Goal: Information Seeking & Learning: Learn about a topic

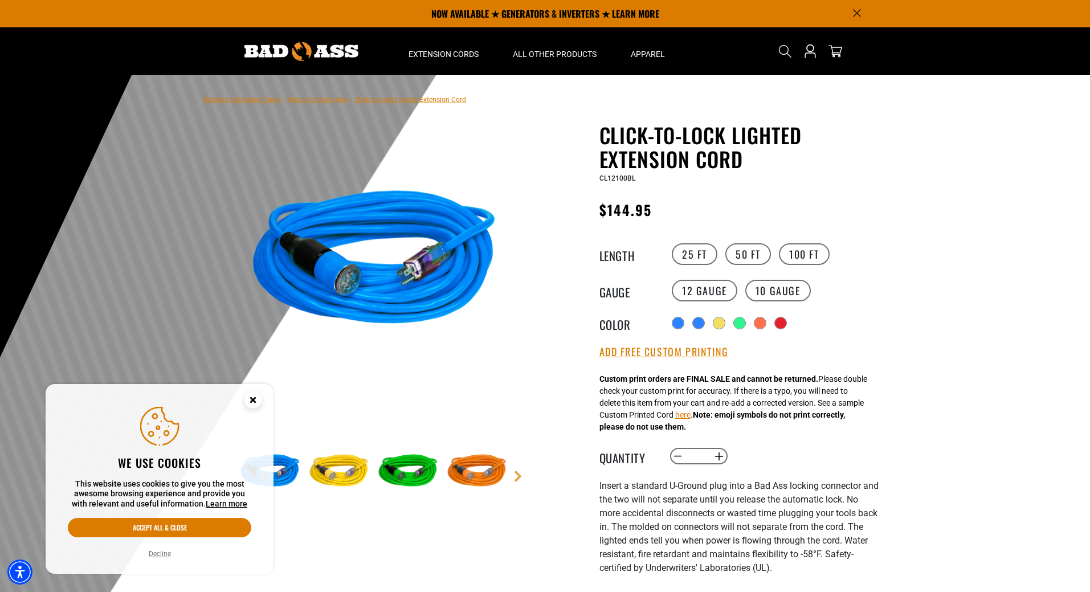
click at [256, 404] on circle "Close this option" at bounding box center [252, 399] width 17 height 17
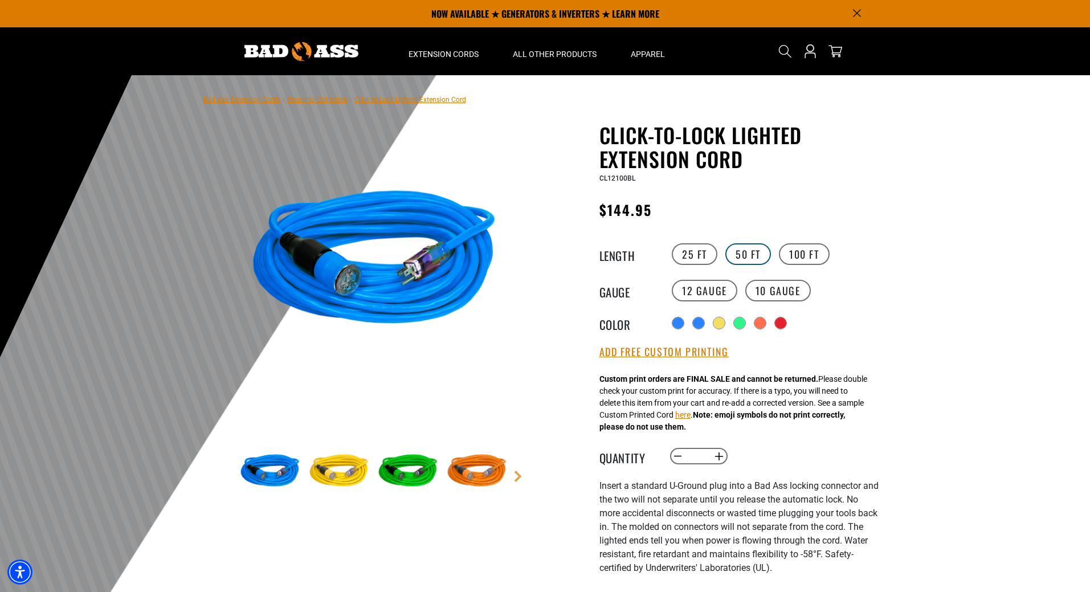
click at [755, 251] on label "50 FT" at bounding box center [748, 254] width 46 height 22
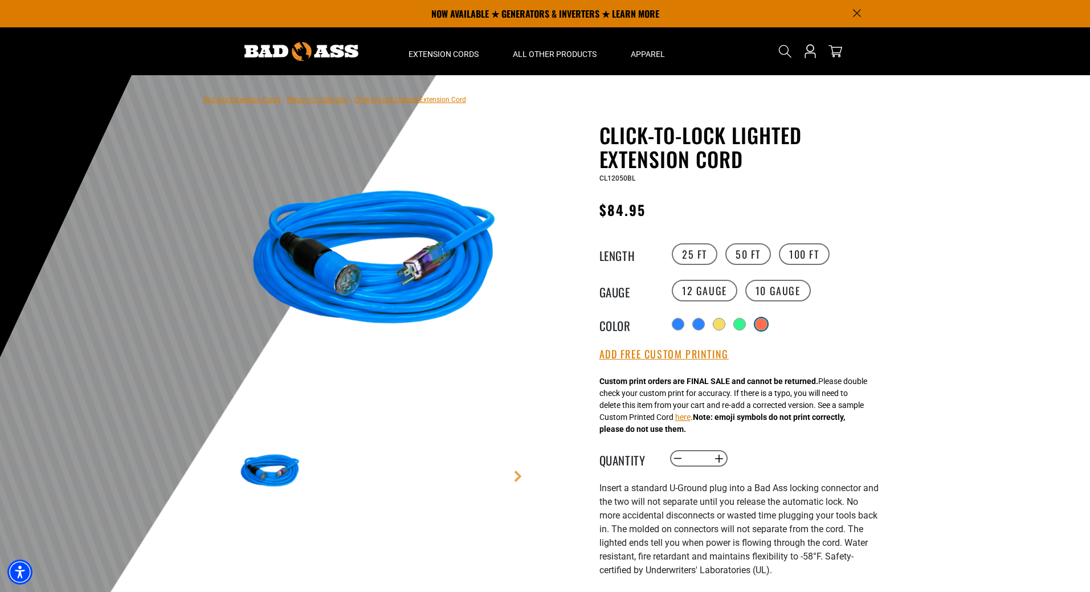
click at [761, 325] on div at bounding box center [761, 323] width 11 height 11
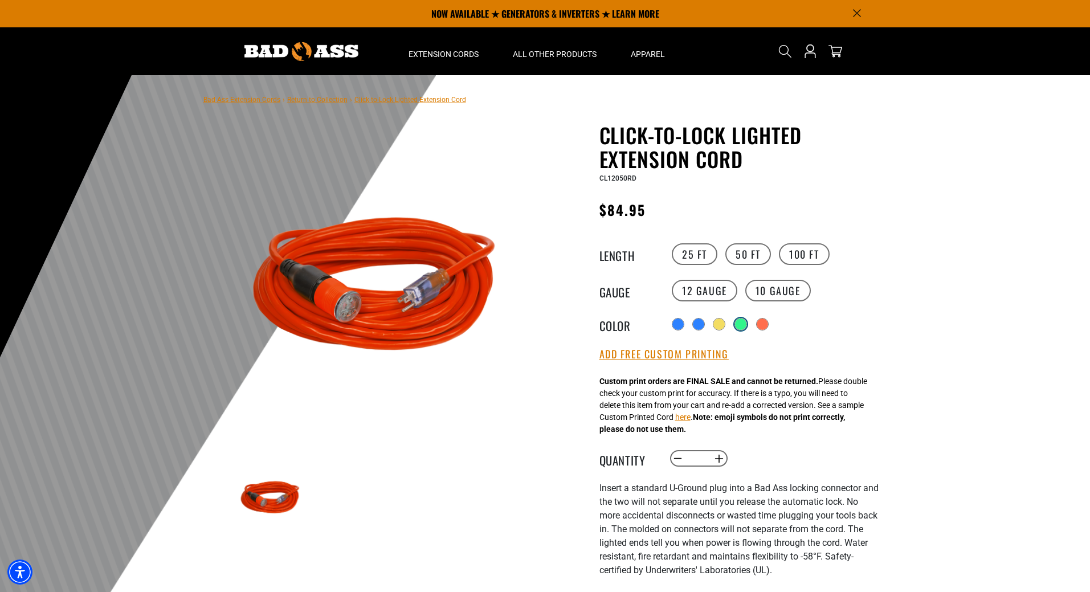
click at [745, 328] on div at bounding box center [740, 323] width 11 height 11
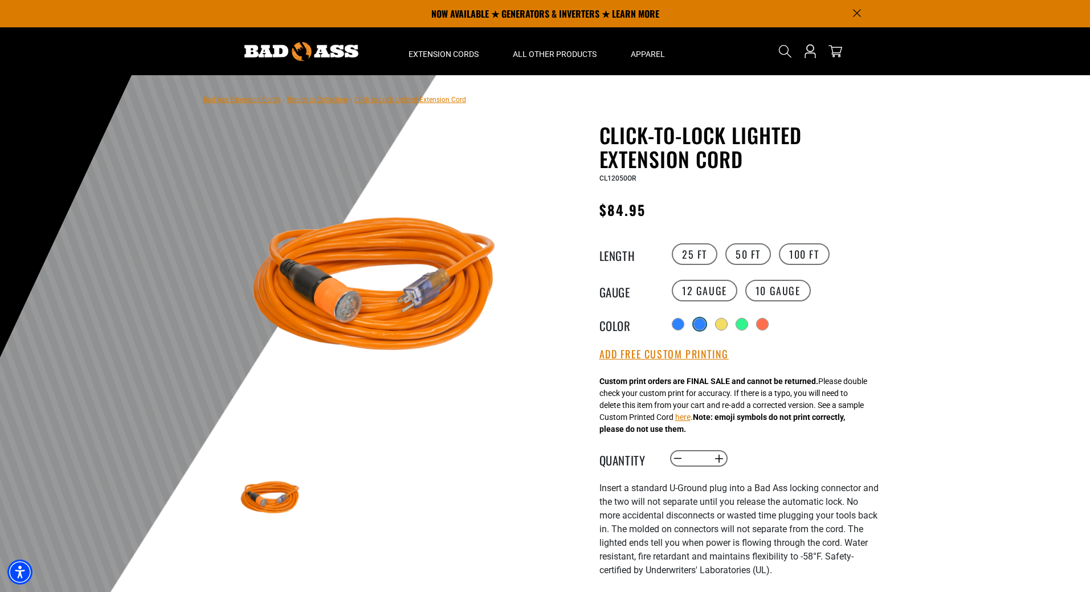
click at [698, 328] on div at bounding box center [699, 323] width 11 height 11
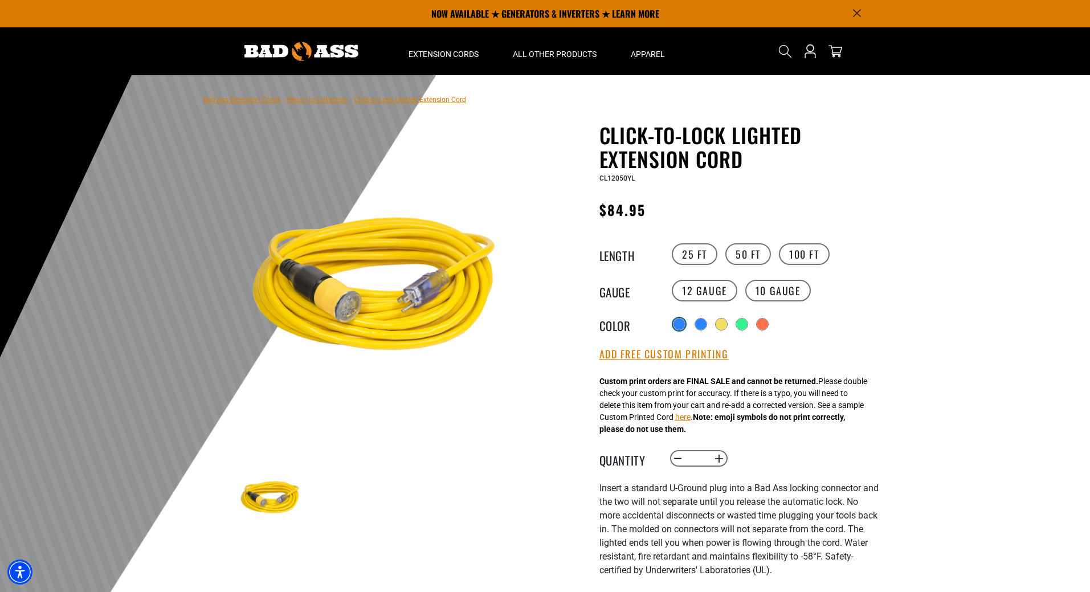
click at [677, 328] on div at bounding box center [678, 323] width 11 height 11
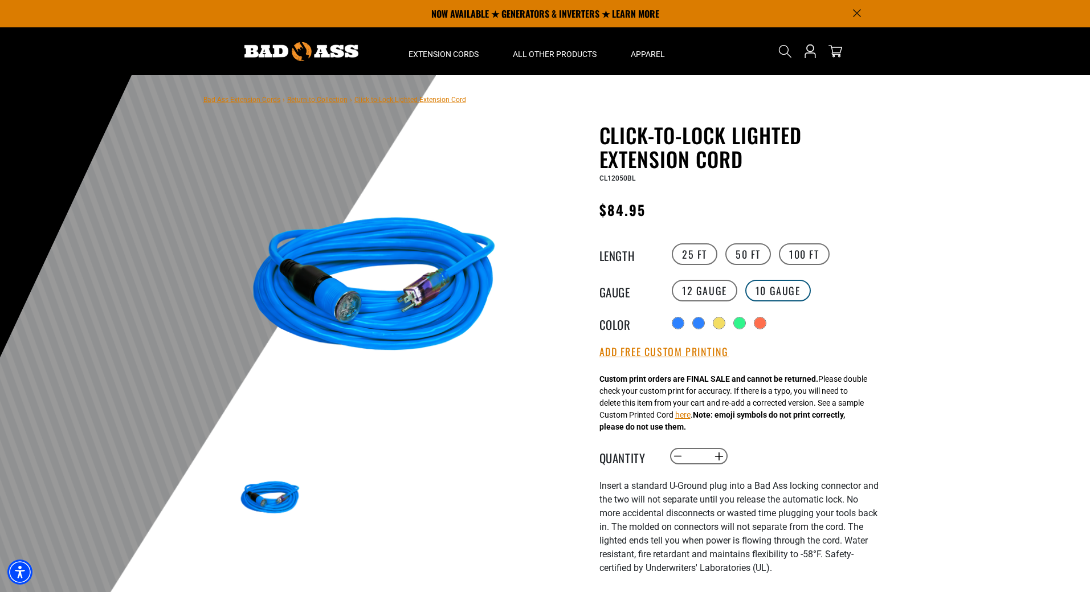
drag, startPoint x: 789, startPoint y: 297, endPoint x: 778, endPoint y: 294, distance: 11.9
click at [788, 297] on label "10 Gauge" at bounding box center [778, 291] width 66 height 22
click at [745, 291] on label "10 Gauge" at bounding box center [778, 291] width 66 height 22
click at [716, 291] on label "12 Gauge" at bounding box center [705, 291] width 66 height 22
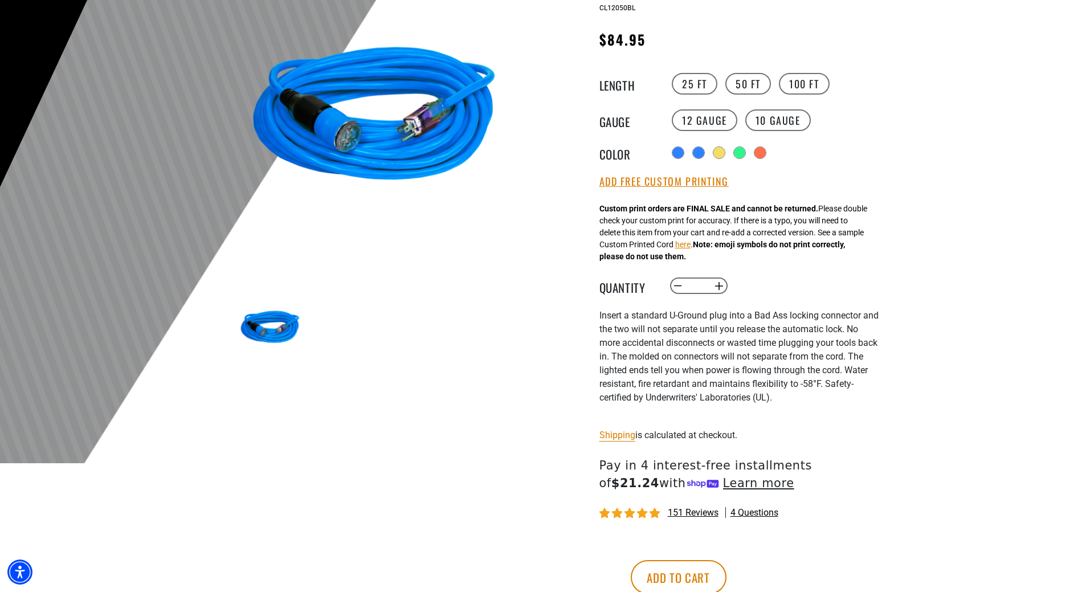
scroll to position [171, 0]
